Goal: Information Seeking & Learning: Learn about a topic

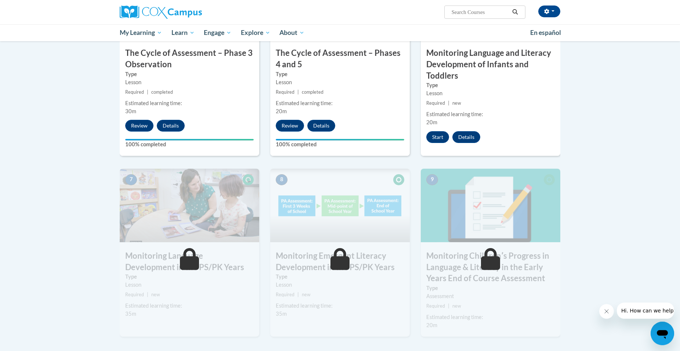
scroll to position [375, 0]
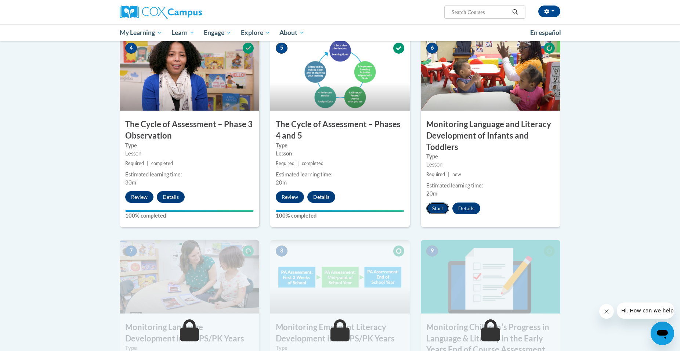
click at [440, 208] on button "Start" at bounding box center [438, 208] width 23 height 12
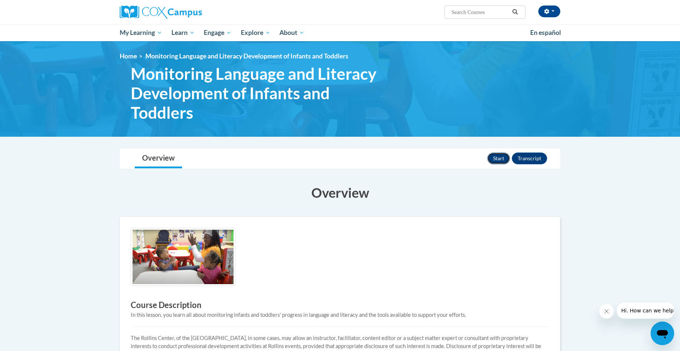
click at [499, 159] on button "Start" at bounding box center [499, 158] width 23 height 12
